Goal: Information Seeking & Learning: Learn about a topic

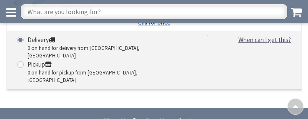
scroll to position [1627, 0]
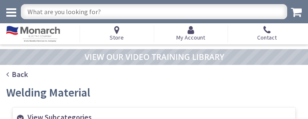
scroll to position [944, 0]
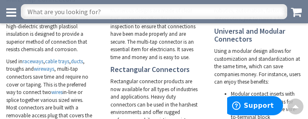
scroll to position [2022, 0]
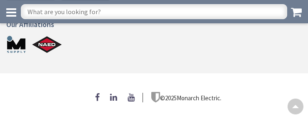
scroll to position [562, 0]
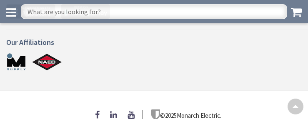
scroll to position [525, 0]
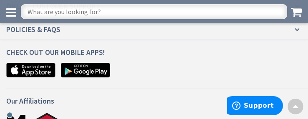
scroll to position [2011, 0]
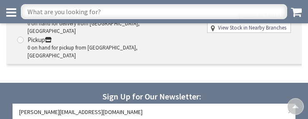
scroll to position [1512, 0]
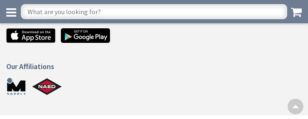
scroll to position [807, 0]
